Goal: Transaction & Acquisition: Purchase product/service

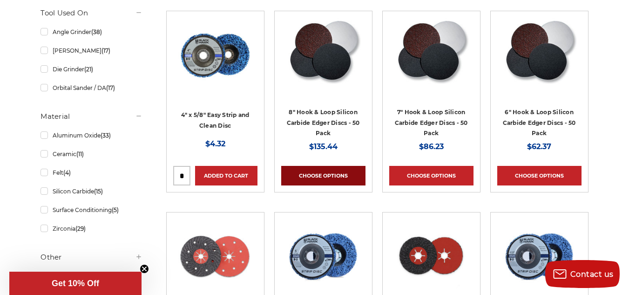
scroll to position [434, 0]
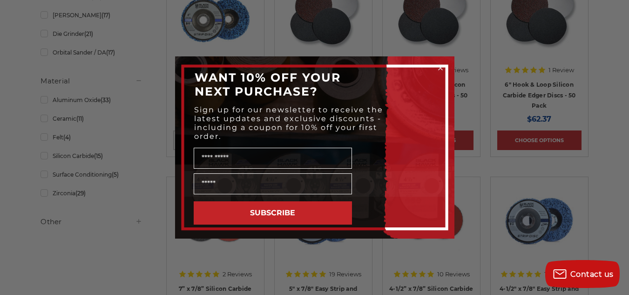
click at [441, 68] on circle "Close dialog" at bounding box center [440, 68] width 9 height 9
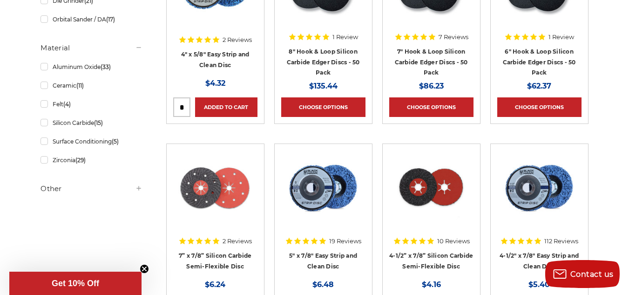
scroll to position [528, 0]
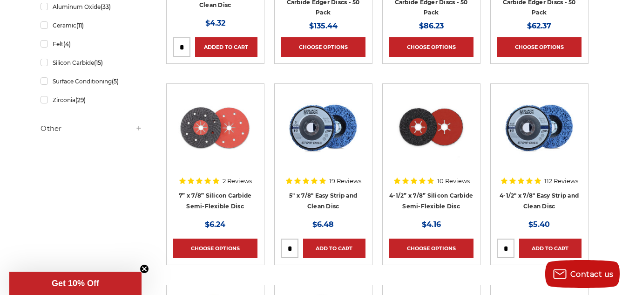
click at [144, 265] on circle "Close teaser" at bounding box center [144, 268] width 9 height 9
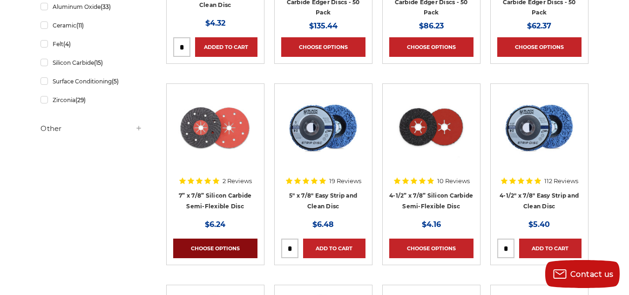
click at [195, 247] on link "Choose Options" at bounding box center [215, 248] width 84 height 20
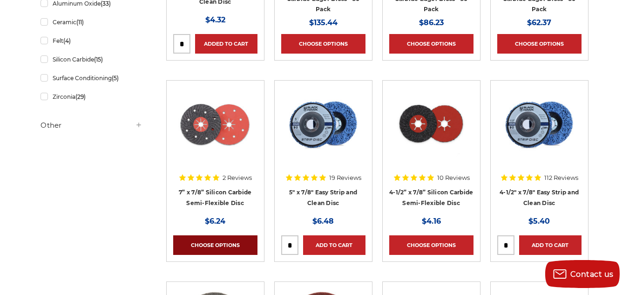
scroll to position [528, 0]
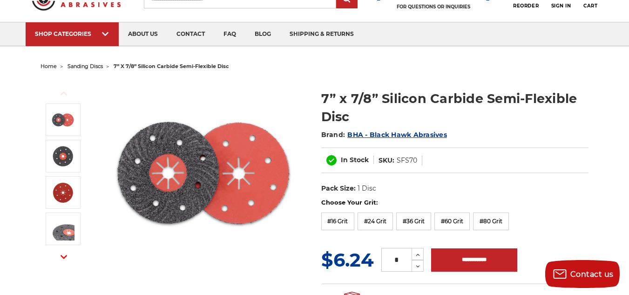
scroll to position [124, 0]
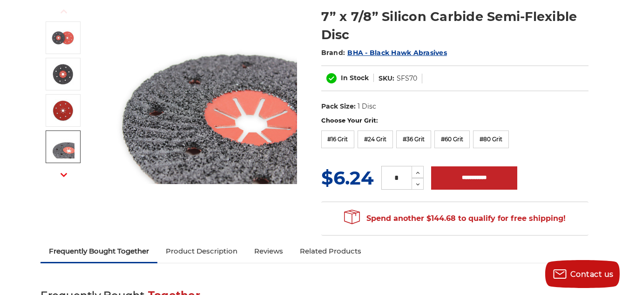
click at [74, 192] on div "Previous Next" at bounding box center [314, 116] width 561 height 250
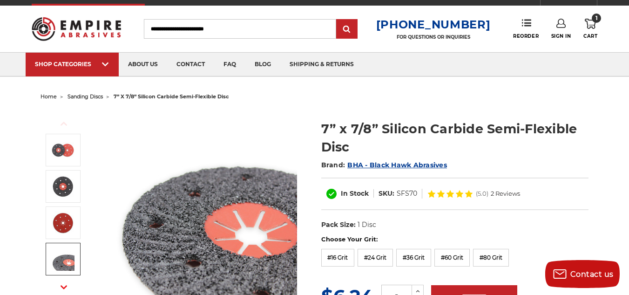
scroll to position [0, 0]
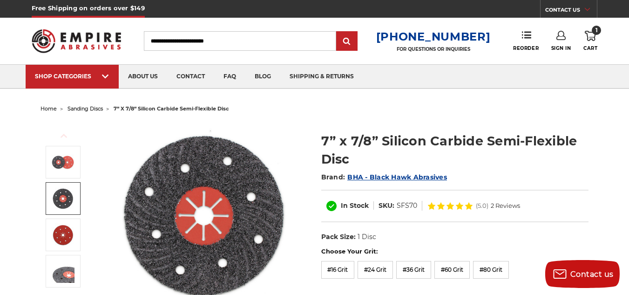
click at [64, 196] on img at bounding box center [62, 198] width 23 height 23
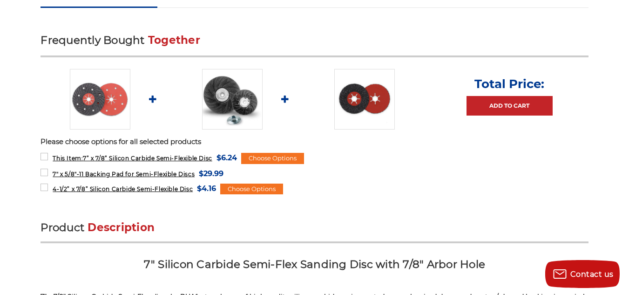
scroll to position [404, 0]
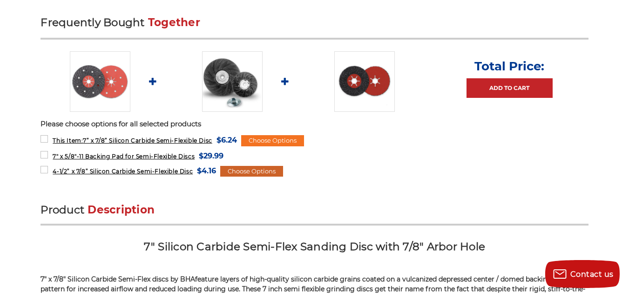
click at [266, 171] on div "Choose Options" at bounding box center [251, 171] width 63 height 11
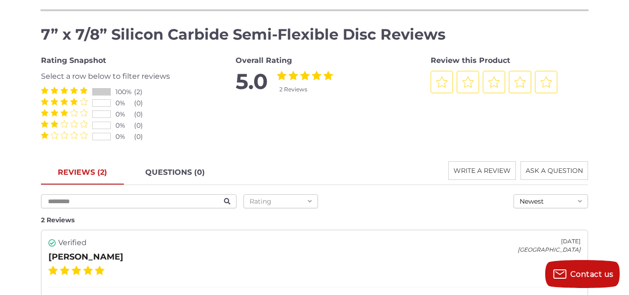
scroll to position [1335, 0]
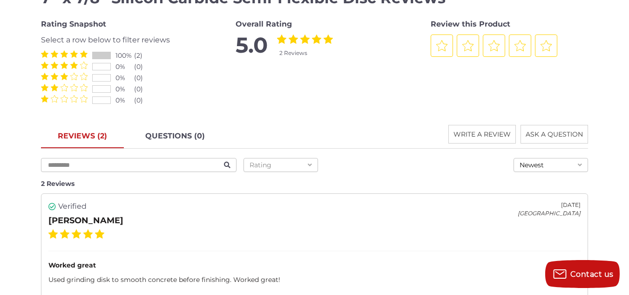
click at [263, 163] on span "Rating" at bounding box center [261, 165] width 22 height 8
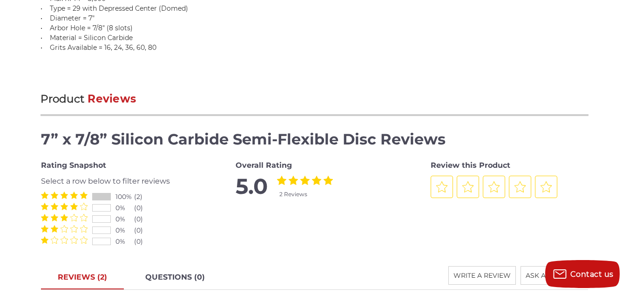
scroll to position [1211, 0]
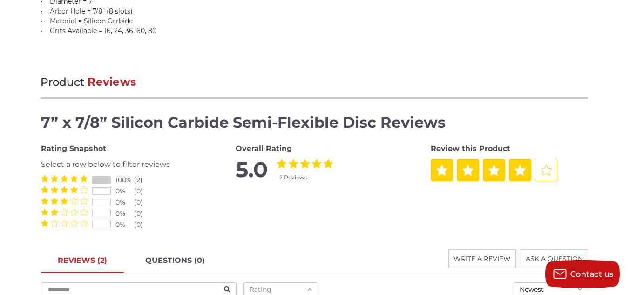
click at [523, 172] on icon at bounding box center [520, 170] width 11 height 11
